Goal: Information Seeking & Learning: Get advice/opinions

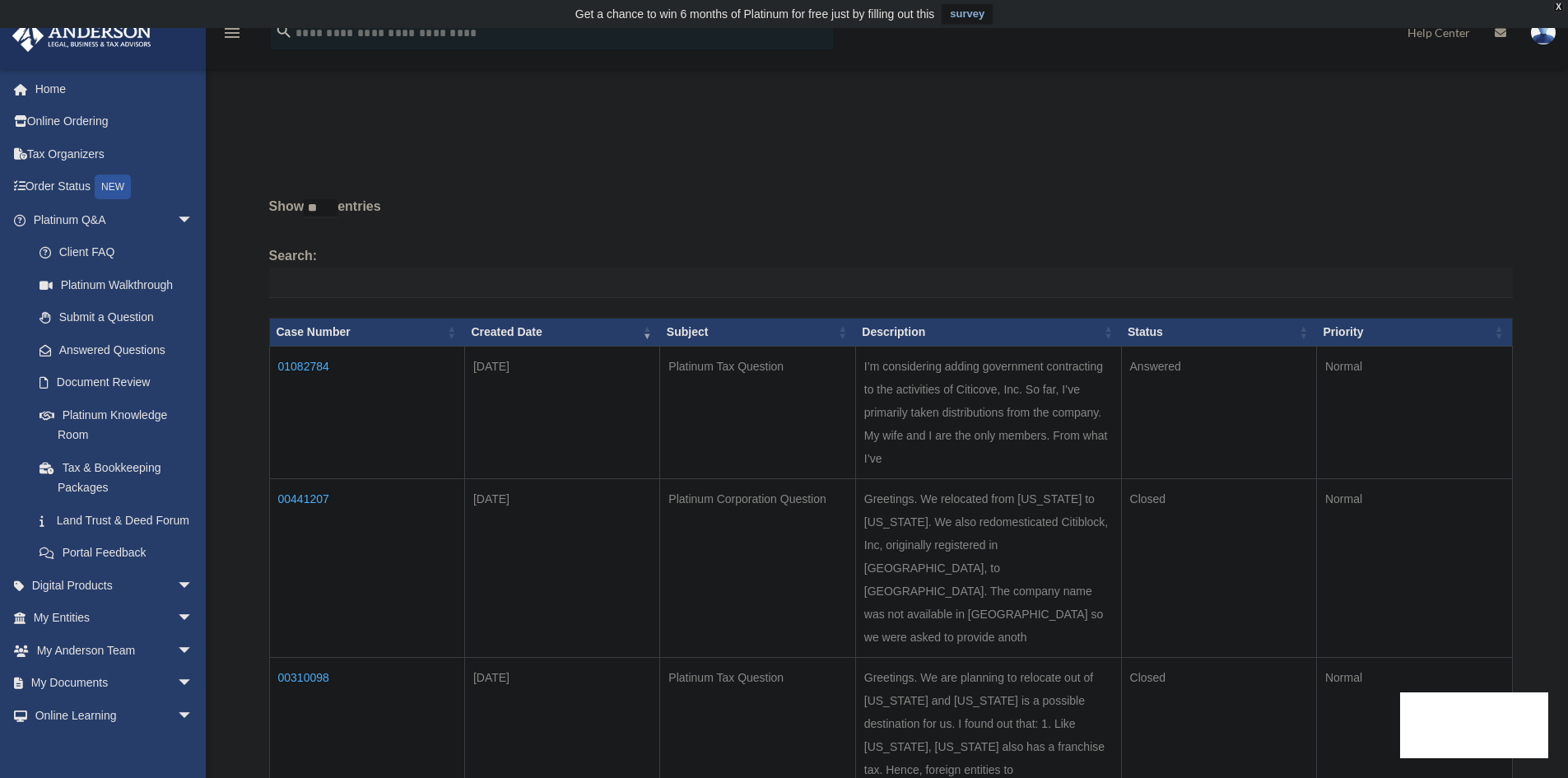
click at [294, 362] on td "01082784" at bounding box center [367, 411] width 195 height 132
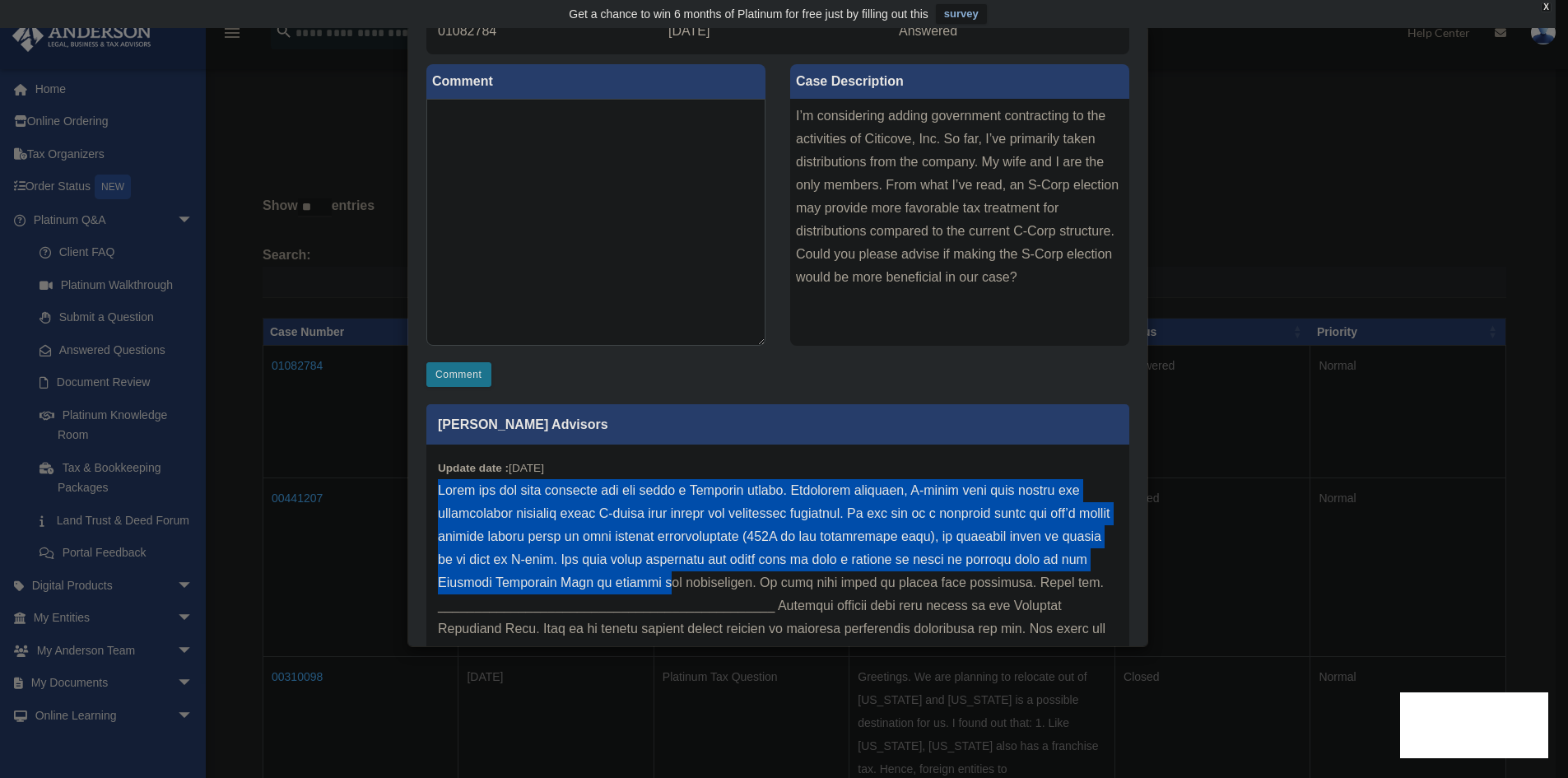
drag, startPoint x: 438, startPoint y: 486, endPoint x: 786, endPoint y: 584, distance: 361.5
click at [786, 584] on p at bounding box center [778, 629] width 680 height 300
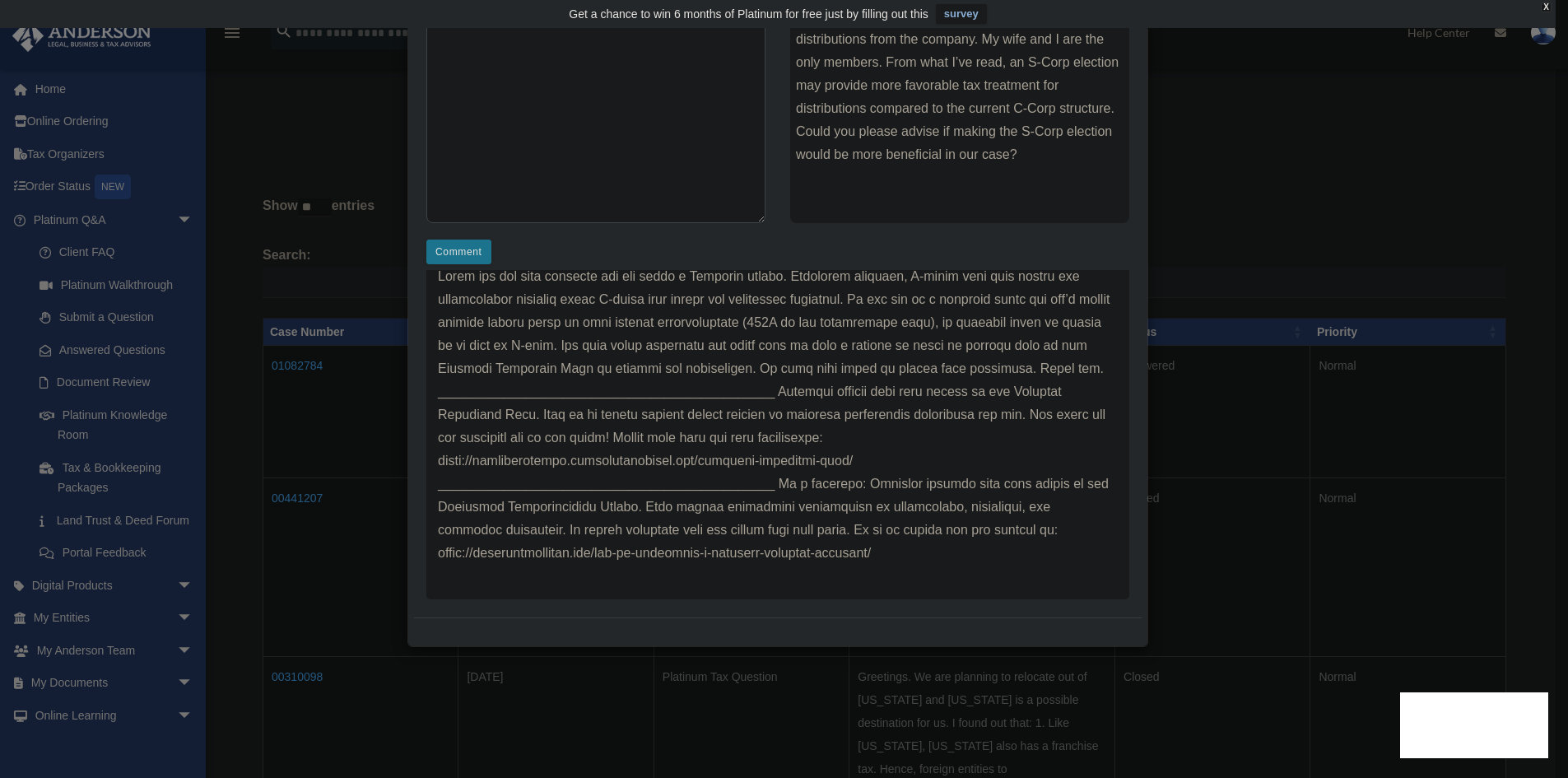
scroll to position [290, 0]
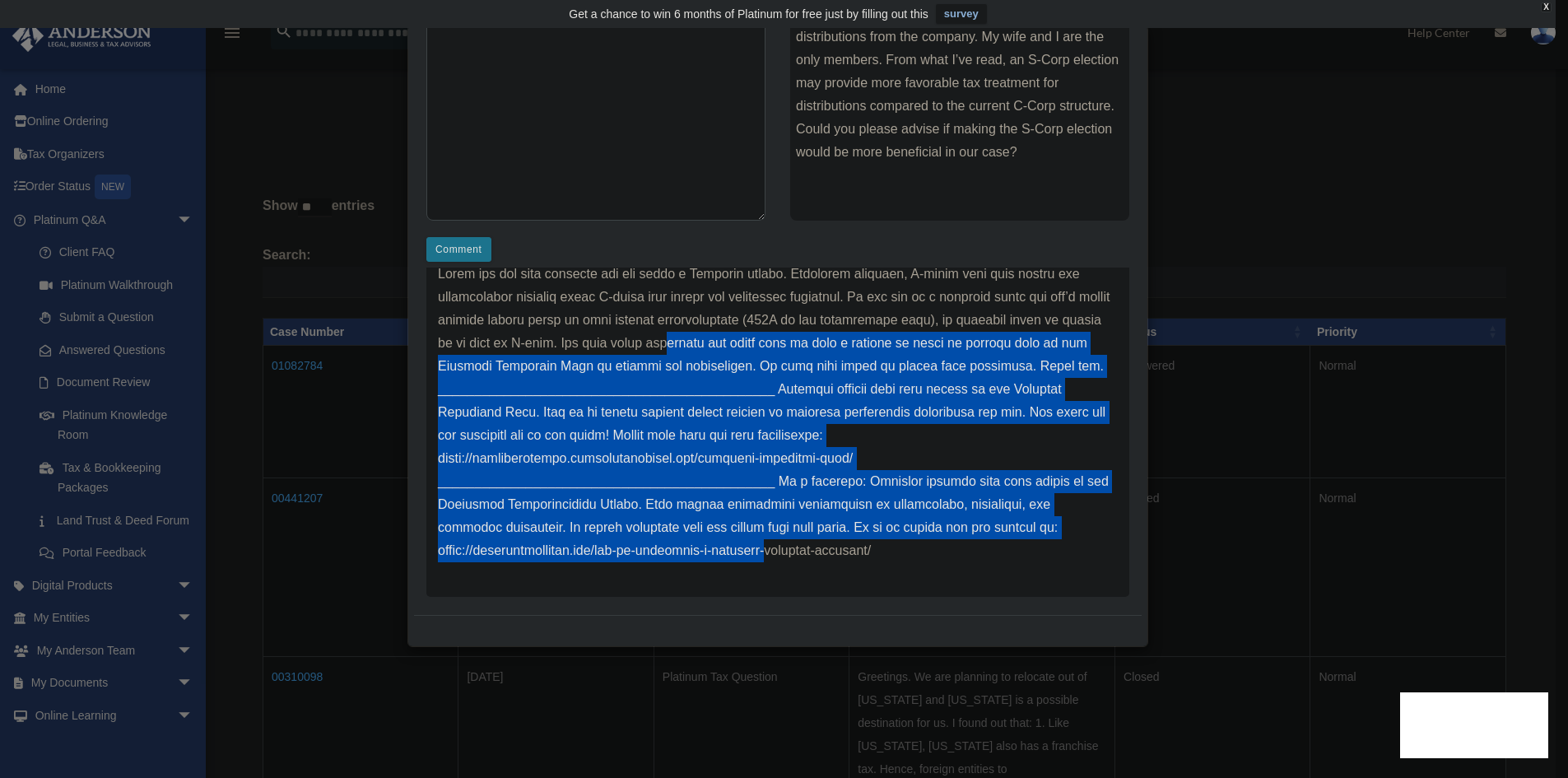
drag, startPoint x: 759, startPoint y: 339, endPoint x: 784, endPoint y: 547, distance: 209.5
click at [784, 547] on p at bounding box center [778, 412] width 680 height 300
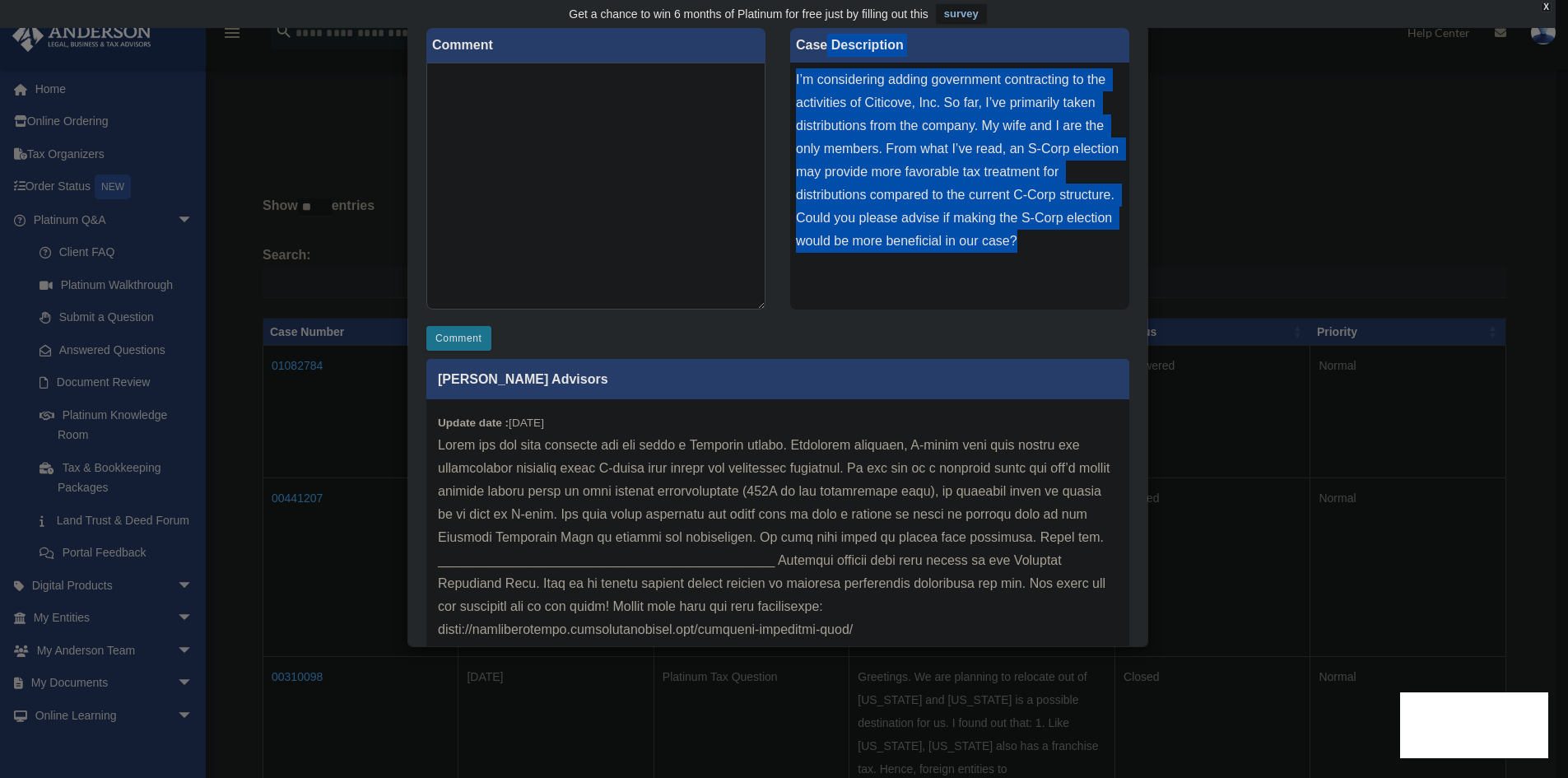
scroll to position [181, 0]
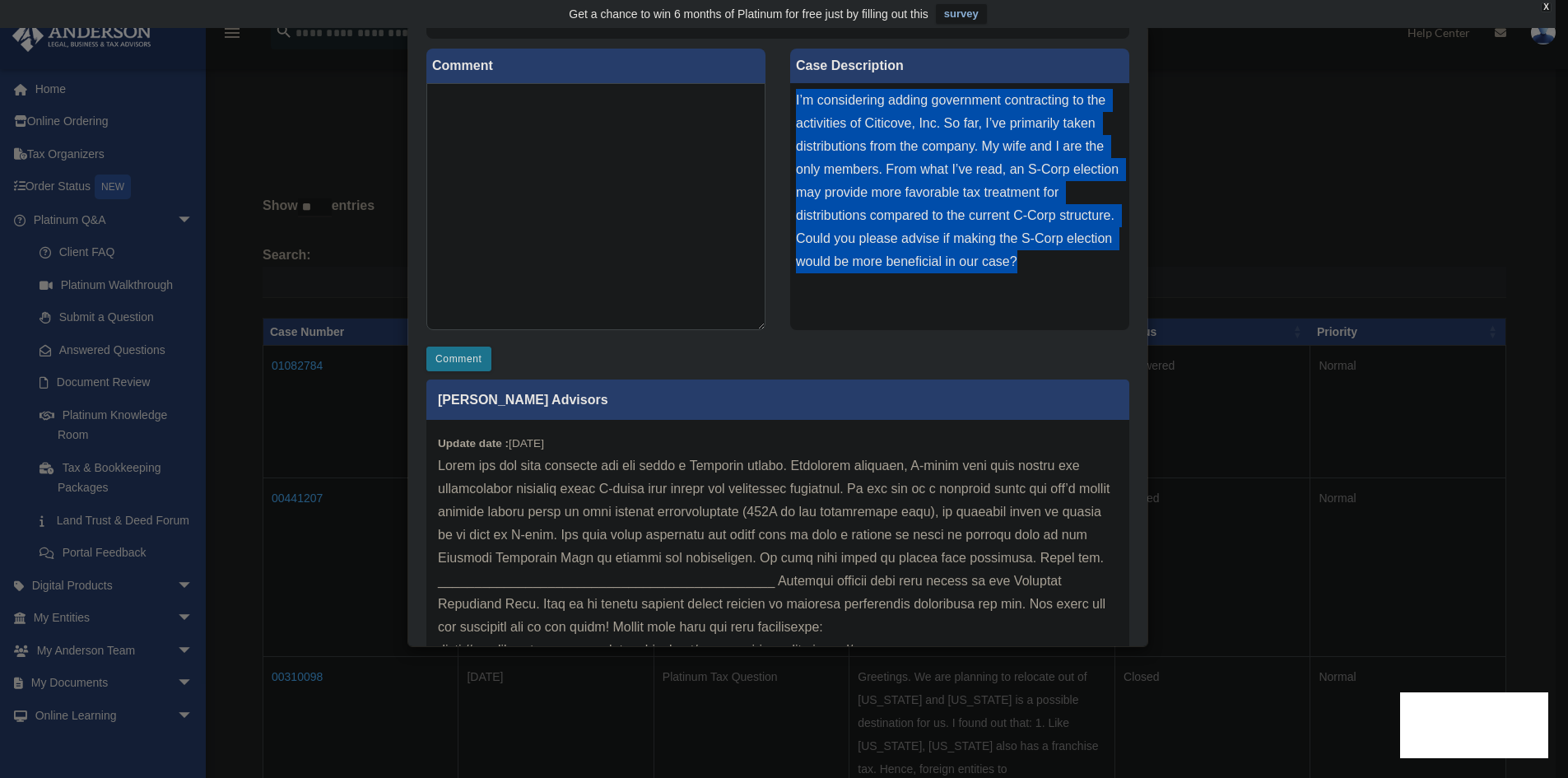
drag, startPoint x: 1027, startPoint y: 154, endPoint x: 790, endPoint y: 103, distance: 242.4
click at [790, 103] on div "I’m considering adding government contracting to the activities of Citicove, In…" at bounding box center [960, 207] width 340 height 247
copy div "I’m considering adding government contracting to the activities of Citicove, In…"
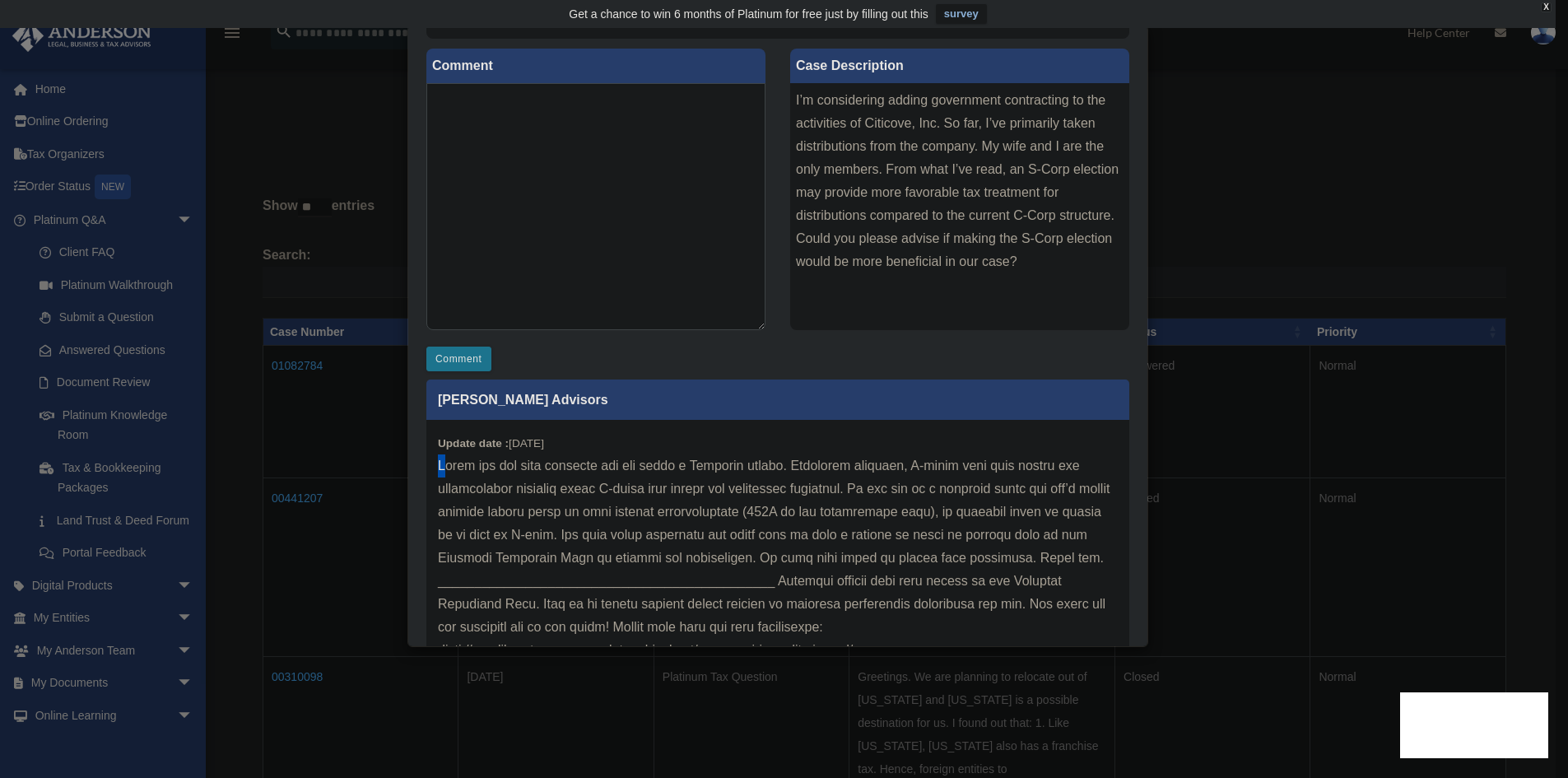
drag, startPoint x: 434, startPoint y: 464, endPoint x: 449, endPoint y: 463, distance: 15.0
click at [449, 463] on div "Update date : [DATE]" at bounding box center [778, 604] width 703 height 369
click at [672, 475] on p at bounding box center [778, 604] width 680 height 300
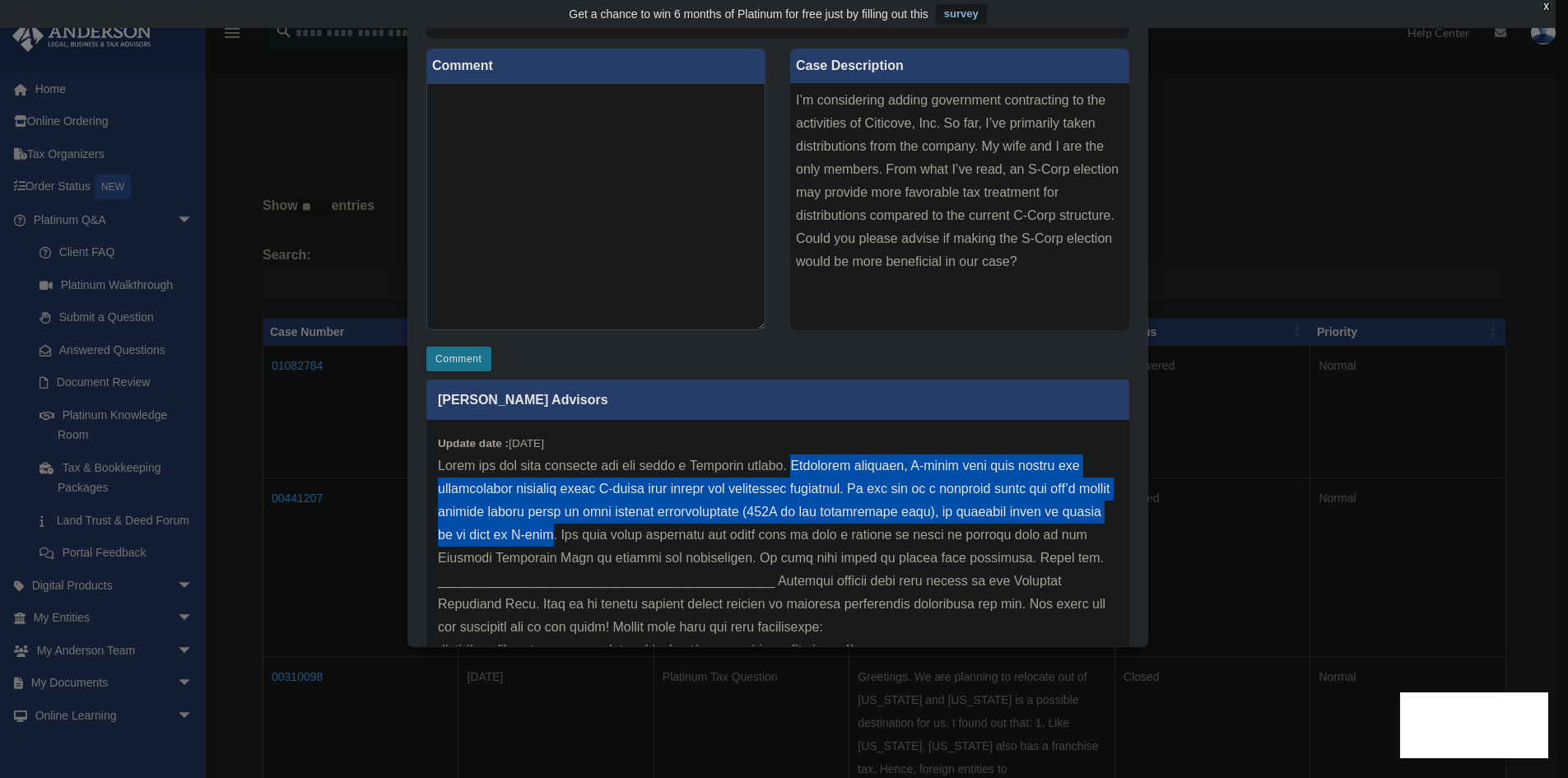
drag, startPoint x: 808, startPoint y: 462, endPoint x: 650, endPoint y: 539, distance: 175.8
click at [650, 539] on p at bounding box center [778, 604] width 680 height 300
copy p "Generally speaking, S-corps will work better for professional services where C-…"
click at [699, 517] on p at bounding box center [778, 604] width 680 height 300
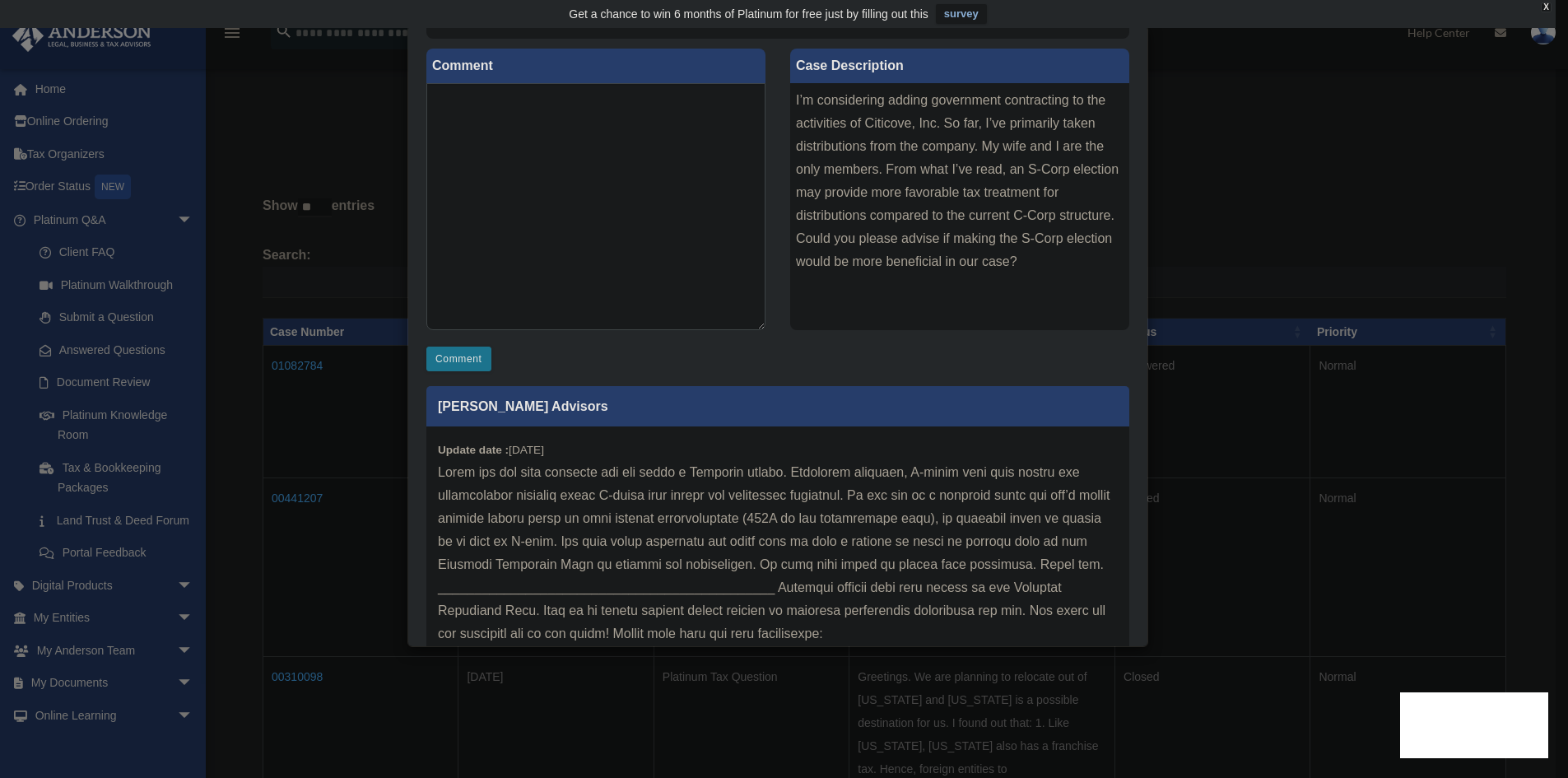
scroll to position [0, 0]
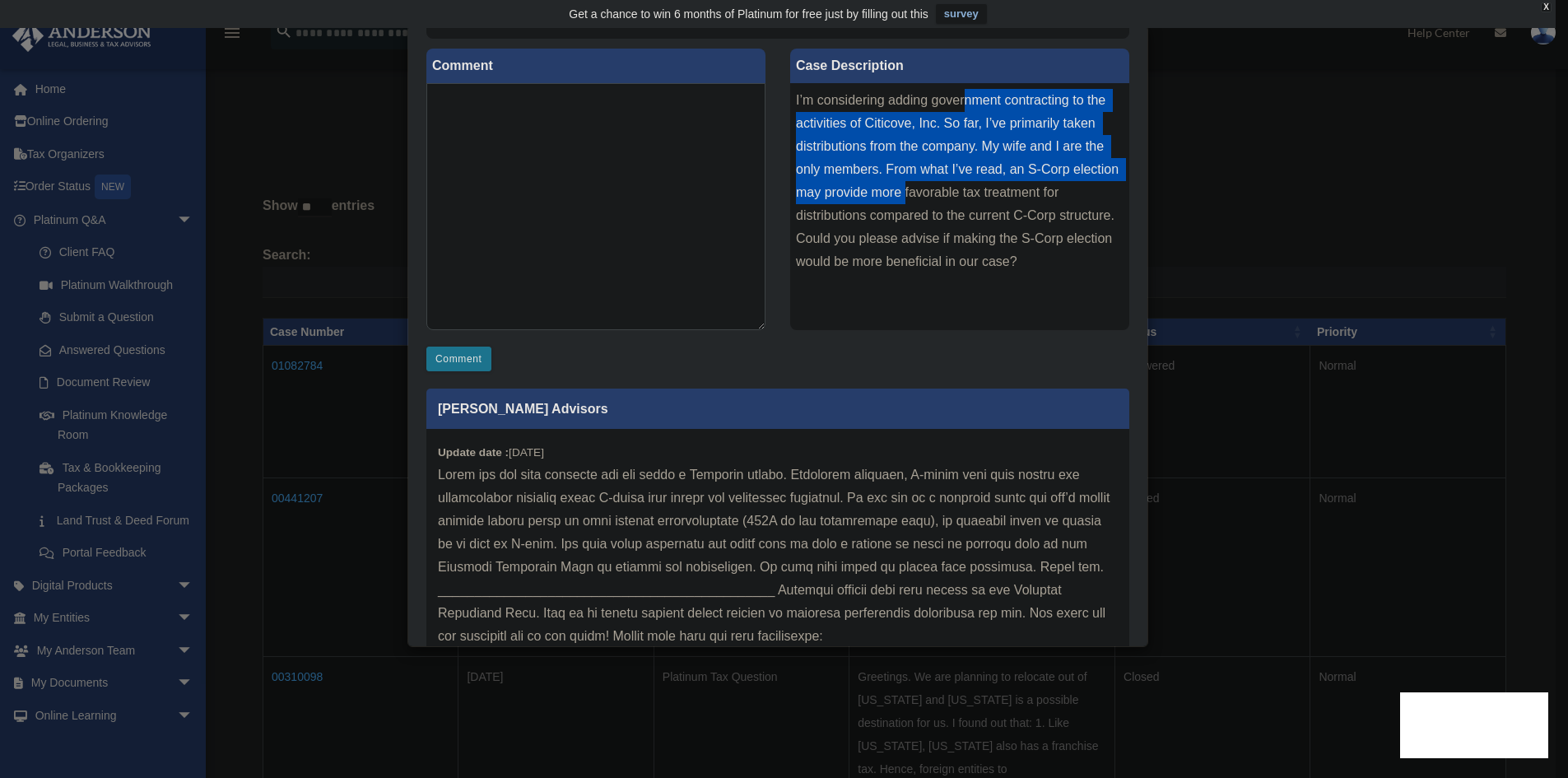
drag, startPoint x: 959, startPoint y: 100, endPoint x: 948, endPoint y: 196, distance: 96.6
click at [948, 196] on div "I’m considering adding government contracting to the activities of Citicove, In…" at bounding box center [960, 207] width 340 height 247
drag, startPoint x: 958, startPoint y: 88, endPoint x: 967, endPoint y: 207, distance: 119.3
click at [967, 207] on div "I’m considering adding government contracting to the activities of Citicove, In…" at bounding box center [960, 207] width 340 height 247
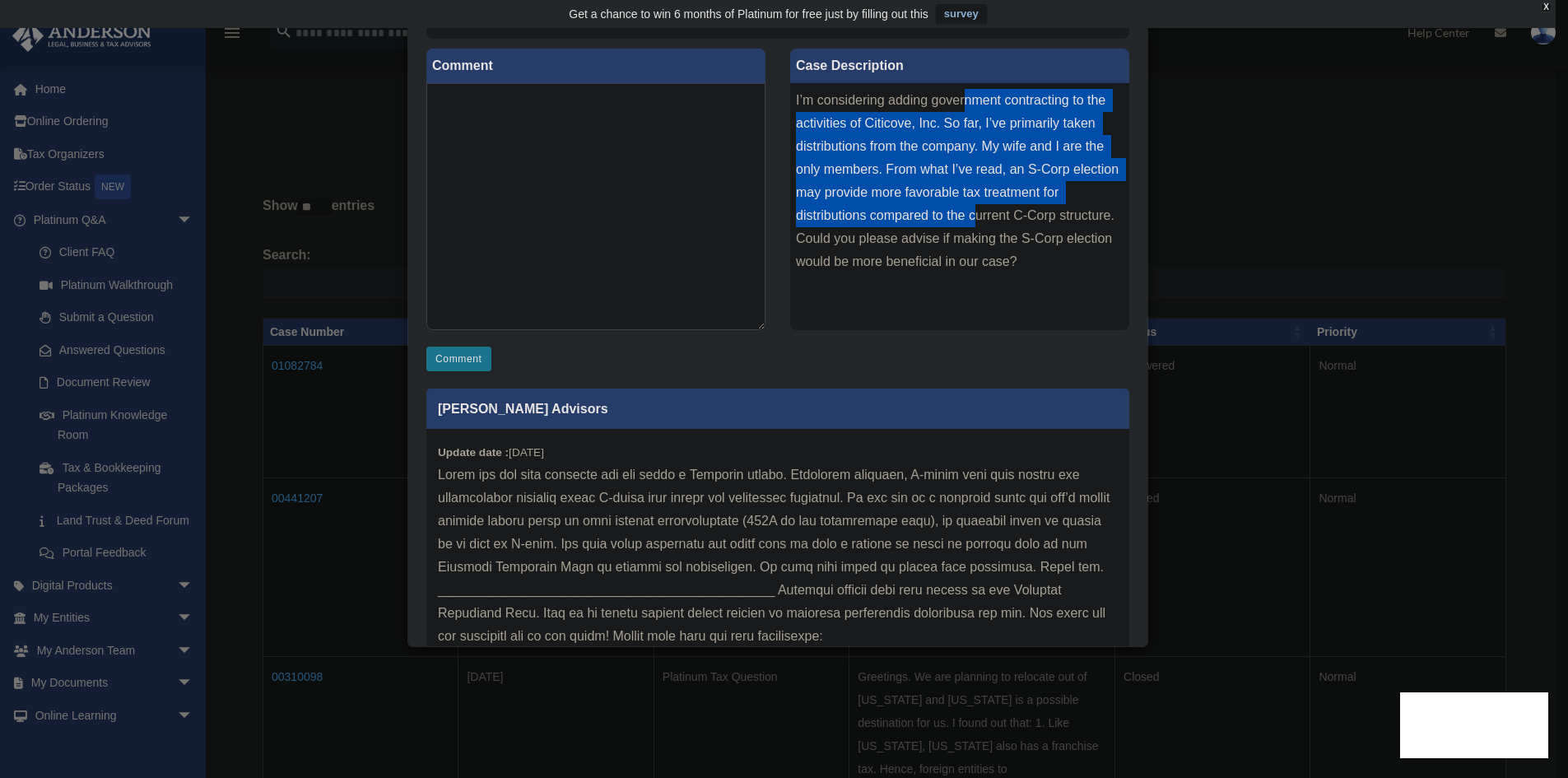
click at [967, 207] on div "I’m considering adding government contracting to the activities of Citicove, In…" at bounding box center [960, 207] width 340 height 247
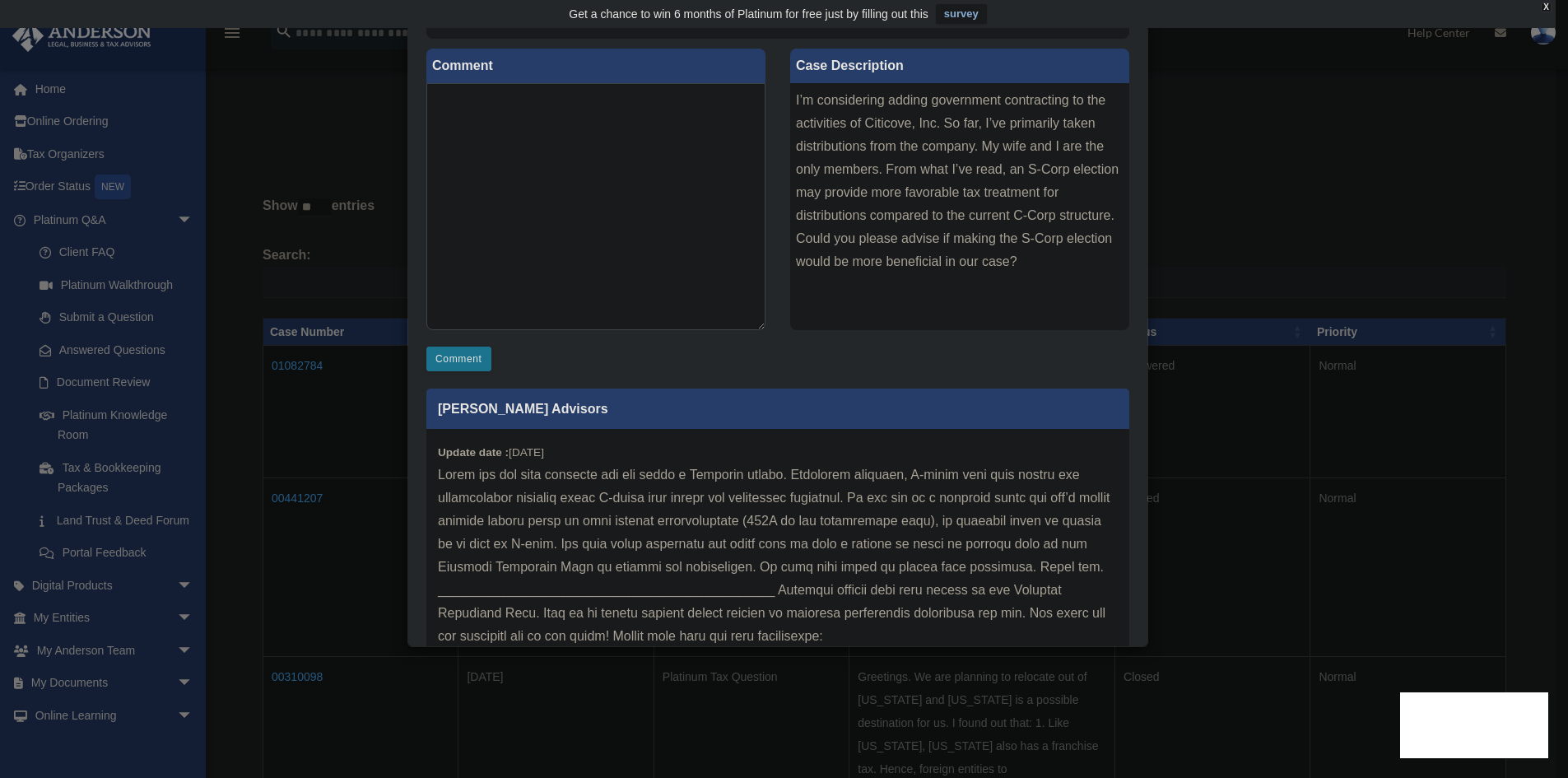
click at [814, 373] on div "Comment Comment Case Description" at bounding box center [778, 375] width 728 height 674
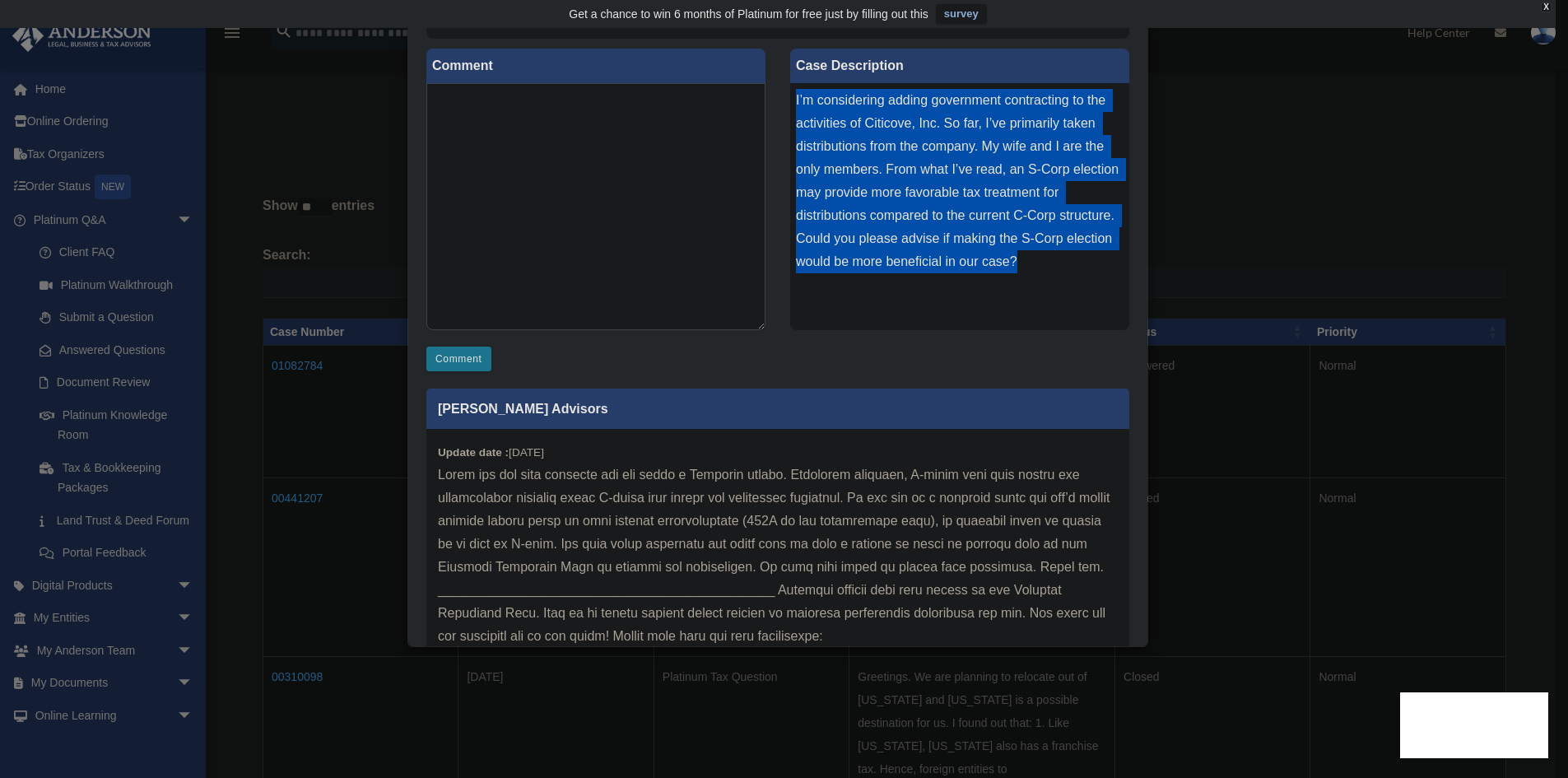
drag, startPoint x: 1019, startPoint y: 265, endPoint x: 789, endPoint y: 106, distance: 279.6
click at [790, 106] on div "I’m considering adding government contracting to the activities of Citicove, In…" at bounding box center [960, 207] width 340 height 247
copy div "I’m considering adding government contracting to the activities of Citicove, In…"
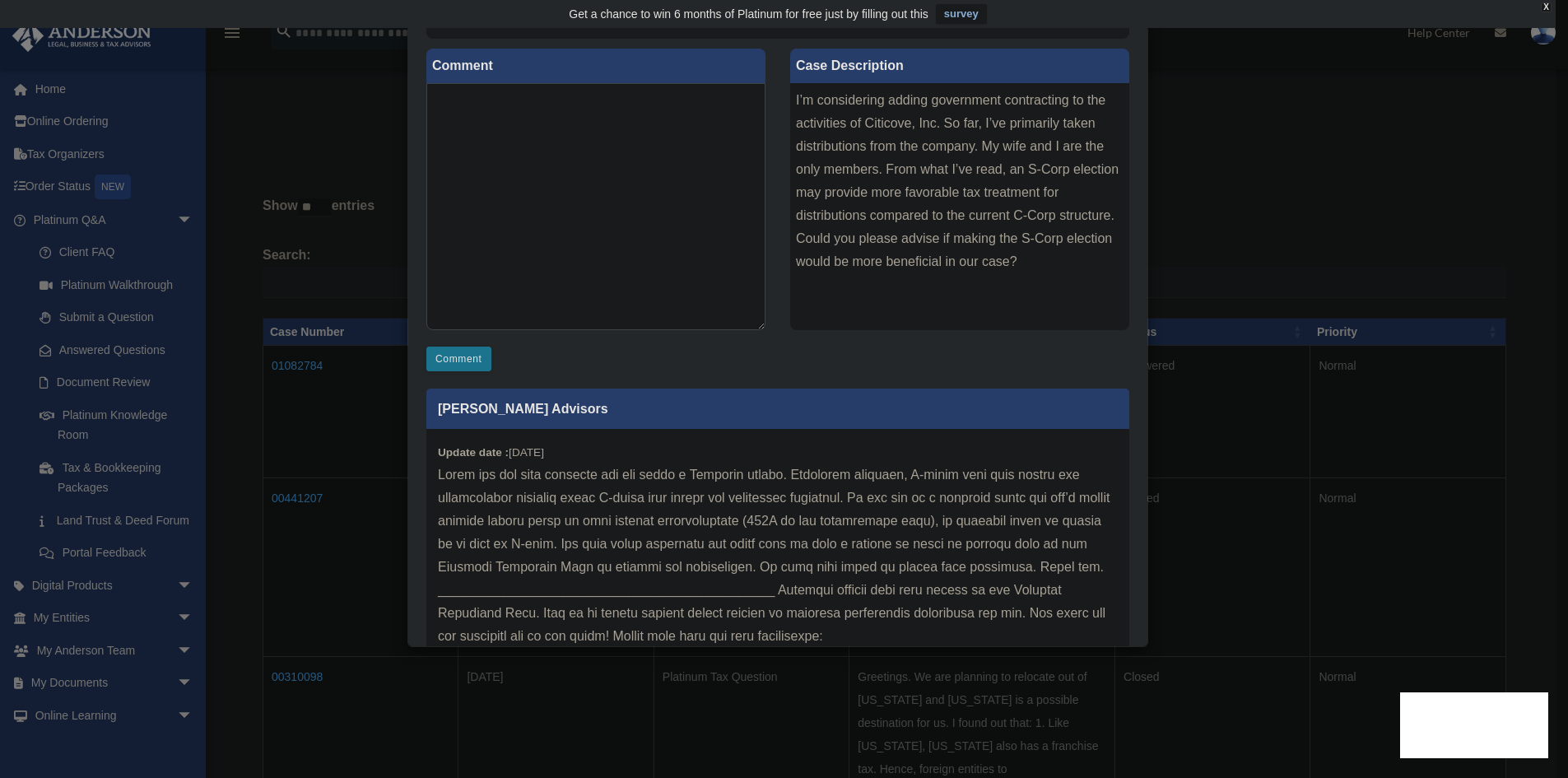
click at [268, 137] on div "Case Detail × Platinum Tax Question Case Number 01082784 Created Date [DATE] St…" at bounding box center [784, 389] width 1568 height 778
